Goal: Go to known website: Access a specific website the user already knows

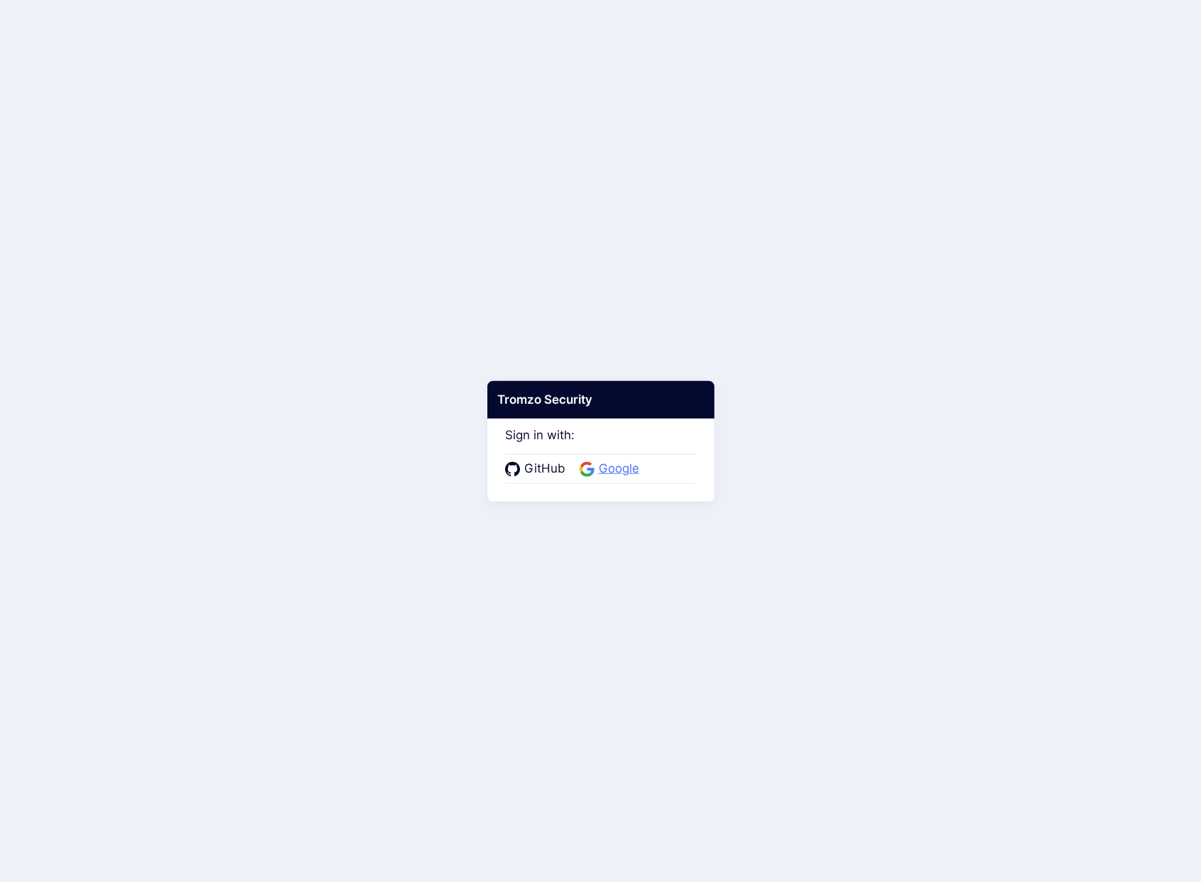
click at [634, 464] on span "Google" at bounding box center [618, 469] width 49 height 18
